Goal: Check status: Check status

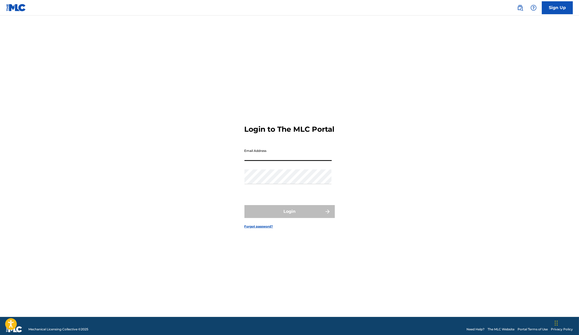
click at [269, 161] on input "Email Address" at bounding box center [287, 153] width 87 height 15
type input "[EMAIL_ADDRESS][DOMAIN_NAME]"
click at [269, 218] on button "Login" at bounding box center [289, 211] width 90 height 13
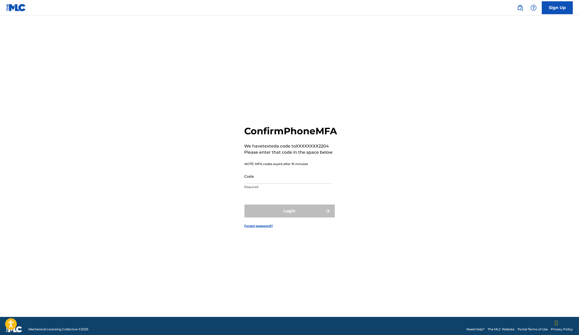
click at [277, 192] on div "Code Required" at bounding box center [287, 180] width 87 height 23
click at [277, 184] on input "Code" at bounding box center [287, 176] width 87 height 15
click at [273, 184] on input "Code" at bounding box center [287, 176] width 87 height 15
paste input "520260"
type input "520260"
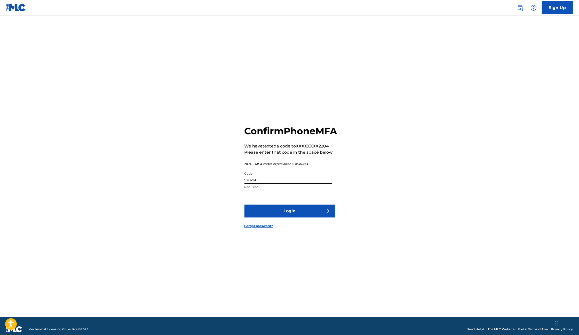
click at [244, 204] on button "Login" at bounding box center [289, 210] width 90 height 13
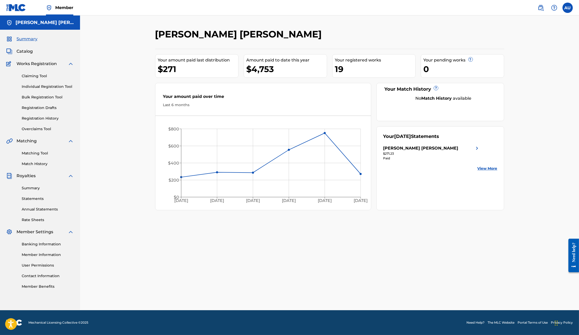
click at [481, 168] on link "View More" at bounding box center [488, 168] width 20 height 5
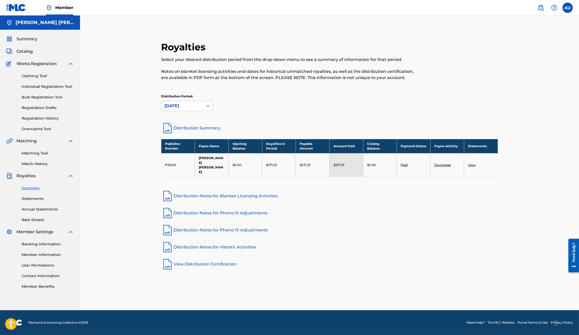
click at [472, 163] on link "View" at bounding box center [472, 165] width 8 height 4
